Goal: Task Accomplishment & Management: Use online tool/utility

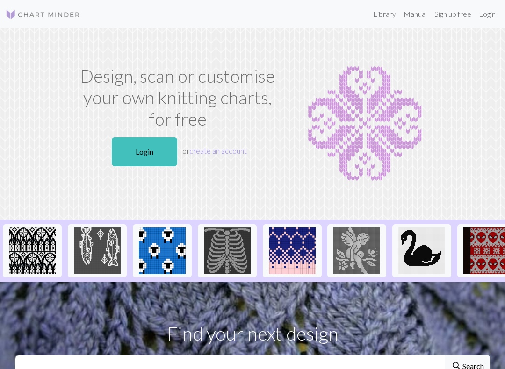
click at [137, 156] on link "Login" at bounding box center [144, 151] width 65 height 29
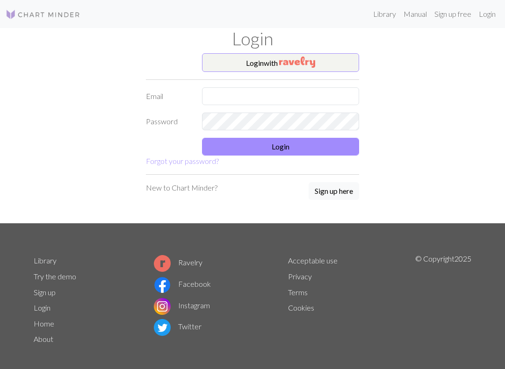
click at [315, 57] on img "button" at bounding box center [297, 62] width 36 height 11
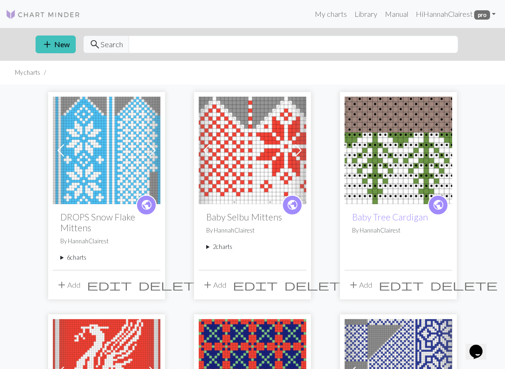
click at [72, 254] on summary "6 charts" at bounding box center [106, 257] width 93 height 9
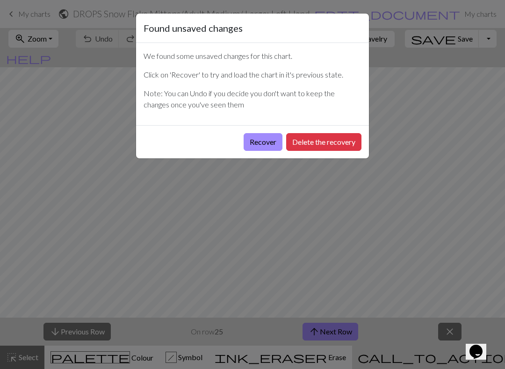
click at [326, 147] on button "Delete the recovery" at bounding box center [323, 142] width 75 height 18
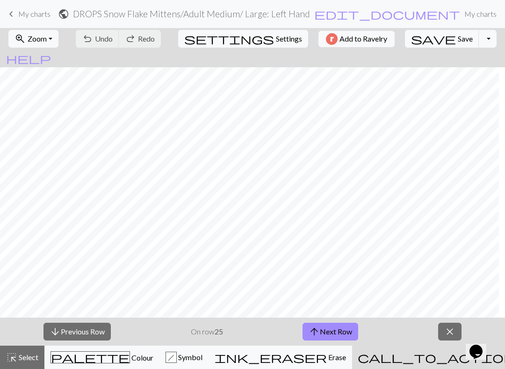
scroll to position [136, 0]
click at [92, 325] on button "arrow_downward Previous Row" at bounding box center [76, 332] width 67 height 18
click at [89, 337] on button "arrow_downward Previous Row" at bounding box center [76, 332] width 67 height 18
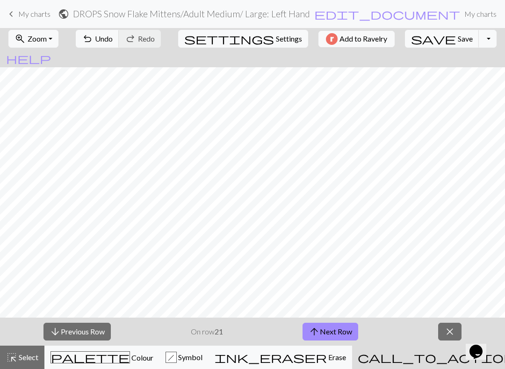
click at [91, 332] on button "arrow_downward Previous Row" at bounding box center [76, 332] width 67 height 18
click at [91, 331] on button "arrow_downward Previous Row" at bounding box center [76, 332] width 67 height 18
click at [90, 327] on button "arrow_downward Previous Row" at bounding box center [76, 332] width 67 height 18
click at [86, 324] on button "arrow_downward Previous Row" at bounding box center [76, 332] width 67 height 18
click at [85, 323] on div "arrow_downward Previous Row On row 18 arrow_upward Next Row close" at bounding box center [252, 332] width 505 height 28
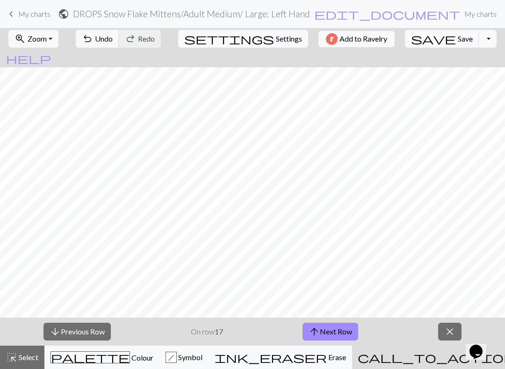
click at [85, 318] on div "arrow_downward Previous Row On row 17 arrow_upward Next Row close" at bounding box center [252, 332] width 505 height 28
click at [90, 323] on button "arrow_downward Previous Row" at bounding box center [76, 332] width 67 height 18
click at [88, 321] on div "arrow_downward Previous Row On row 17 arrow_upward Next Row close" at bounding box center [252, 332] width 505 height 28
click at [87, 333] on button "arrow_downward Previous Row" at bounding box center [76, 332] width 67 height 18
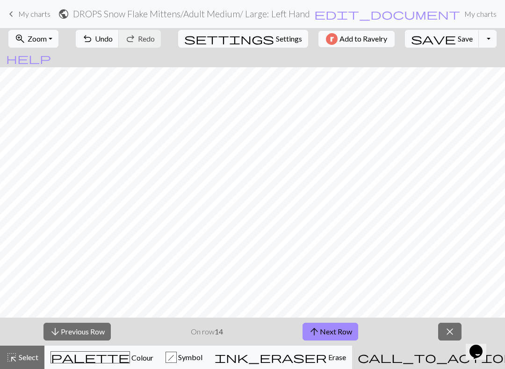
click at [97, 346] on button "palette Colour Colour" at bounding box center [101, 357] width 115 height 23
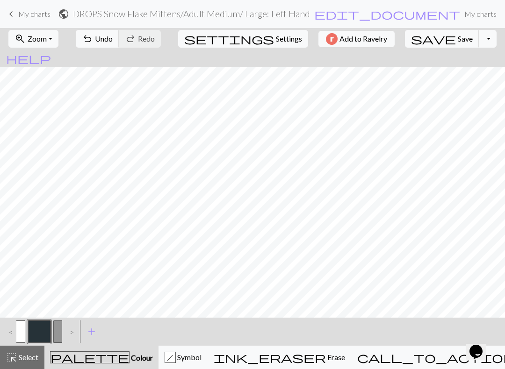
click at [96, 345] on div "add Add a colour" at bounding box center [92, 332] width 26 height 28
click at [94, 343] on button "add Add a colour" at bounding box center [91, 331] width 23 height 23
click at [95, 344] on div "Edit colour Name CC3 Use advanced picker Reorder arrow_back Move left arrow_for…" at bounding box center [252, 184] width 505 height 369
click at [93, 334] on button "button" at bounding box center [90, 332] width 22 height 22
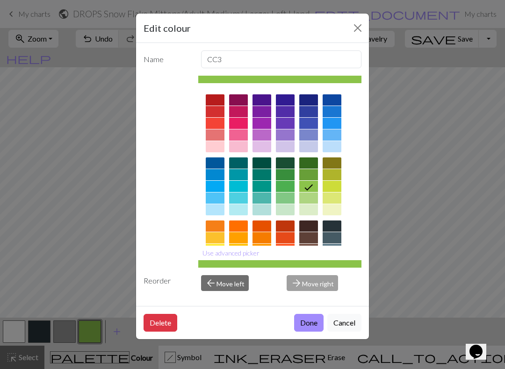
click at [167, 321] on button "Delete" at bounding box center [160, 323] width 34 height 18
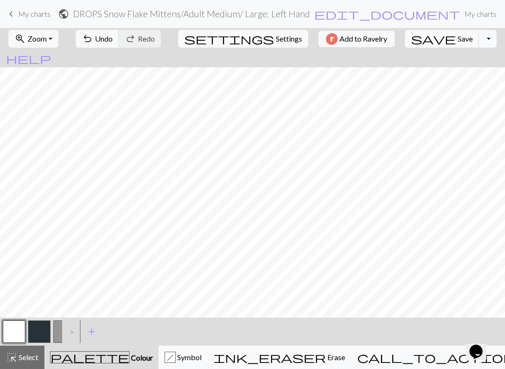
click at [426, 364] on span "call_to_action" at bounding box center [435, 357] width 157 height 13
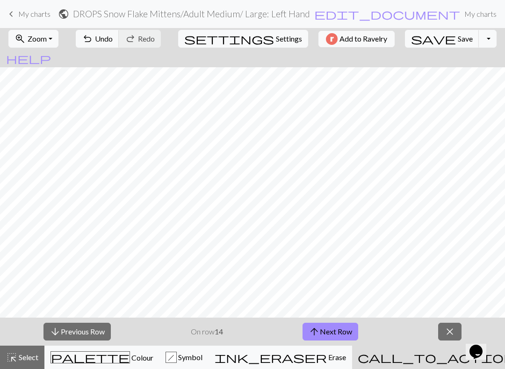
click at [96, 331] on button "arrow_downward Previous Row" at bounding box center [76, 332] width 67 height 18
click at [96, 330] on button "arrow_downward Previous Row" at bounding box center [76, 332] width 67 height 18
click at [91, 326] on button "arrow_downward Previous Row" at bounding box center [76, 332] width 67 height 18
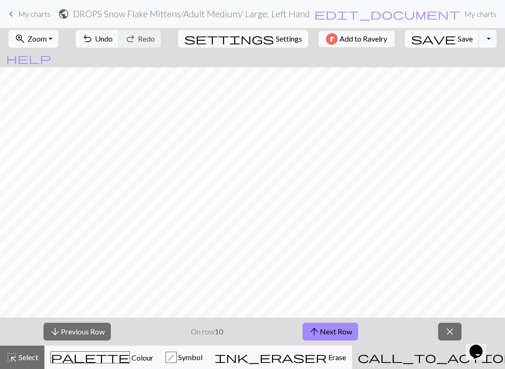
click at [91, 326] on button "arrow_downward Previous Row" at bounding box center [76, 332] width 67 height 18
click at [90, 331] on button "arrow_downward Previous Row" at bounding box center [77, 332] width 67 height 18
click at [85, 330] on button "arrow_downward Previous Row" at bounding box center [77, 332] width 67 height 18
click at [84, 330] on button "arrow_downward Previous Row" at bounding box center [77, 332] width 67 height 18
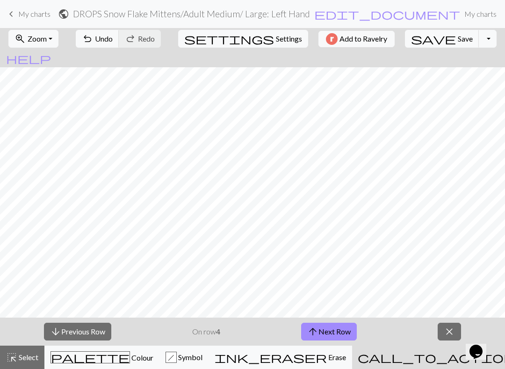
click at [76, 333] on button "arrow_downward Previous Row" at bounding box center [77, 332] width 67 height 18
click at [74, 329] on button "arrow_downward Previous Row" at bounding box center [77, 332] width 67 height 18
click at [86, 324] on button "arrow_downward Previous Row" at bounding box center [77, 332] width 67 height 18
click at [94, 366] on button "palette Colour Colour" at bounding box center [101, 357] width 115 height 23
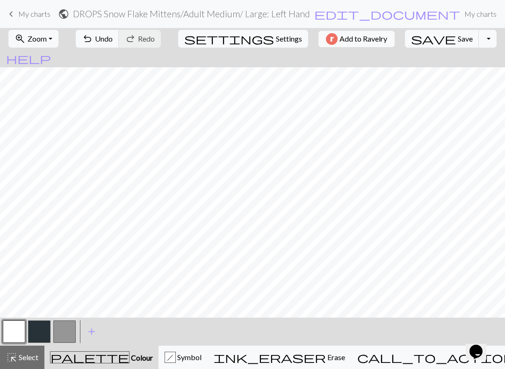
click at [87, 348] on button "palette Colour Colour" at bounding box center [101, 357] width 114 height 23
click at [43, 330] on button "button" at bounding box center [39, 332] width 22 height 22
click at [46, 324] on button "button" at bounding box center [39, 332] width 22 height 22
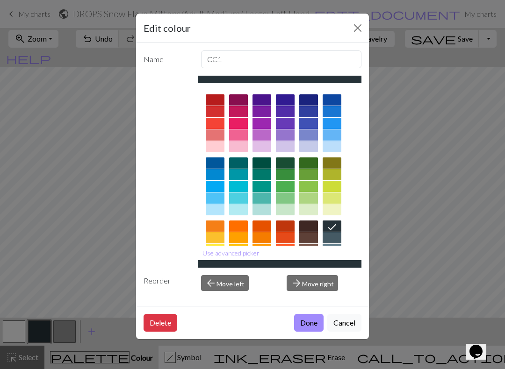
click at [339, 235] on div at bounding box center [332, 237] width 19 height 11
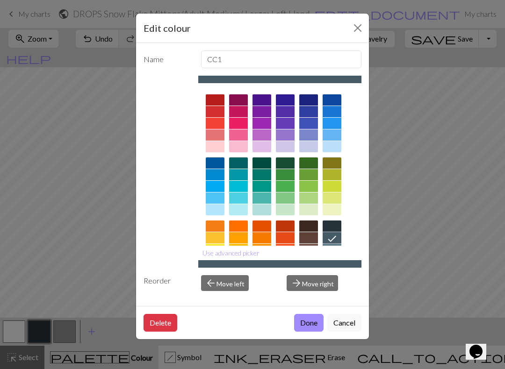
scroll to position [0, 0]
click at [335, 101] on div at bounding box center [332, 99] width 19 height 11
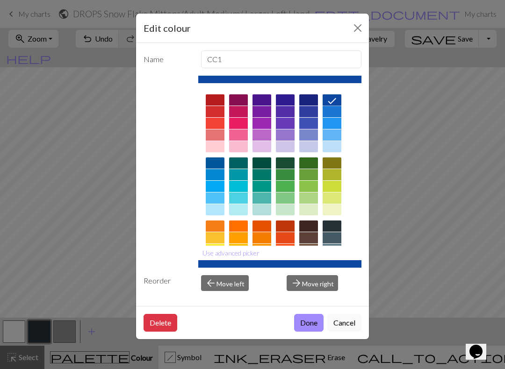
click at [307, 315] on button "Done" at bounding box center [308, 323] width 29 height 18
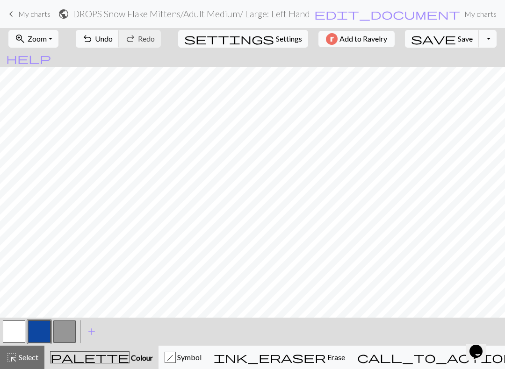
click at [427, 363] on span "call_to_action" at bounding box center [435, 357] width 157 height 13
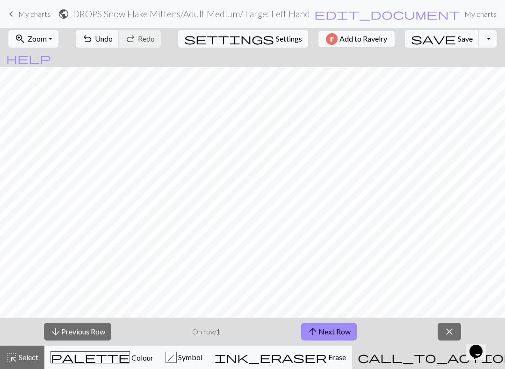
click at [339, 333] on button "arrow_upward Next Row" at bounding box center [329, 332] width 56 height 18
click at [345, 333] on button "arrow_upward Next Row" at bounding box center [329, 332] width 56 height 18
click at [334, 330] on button "arrow_upward Next Row" at bounding box center [329, 332] width 56 height 18
click at [325, 325] on button "arrow_upward Next Row" at bounding box center [329, 332] width 56 height 18
click at [337, 332] on button "arrow_upward Next Row" at bounding box center [329, 332] width 56 height 18
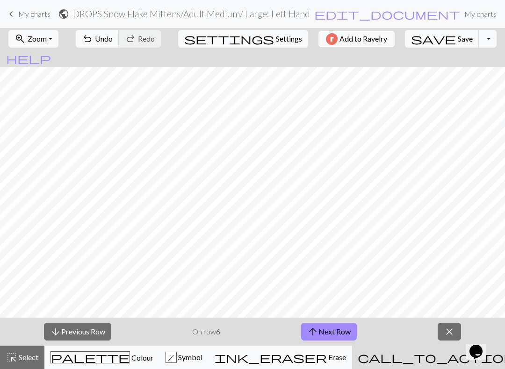
click at [337, 331] on button "arrow_upward Next Row" at bounding box center [329, 332] width 56 height 18
click at [328, 331] on button "arrow_upward Next Row" at bounding box center [329, 332] width 56 height 18
